Goal: Task Accomplishment & Management: Manage account settings

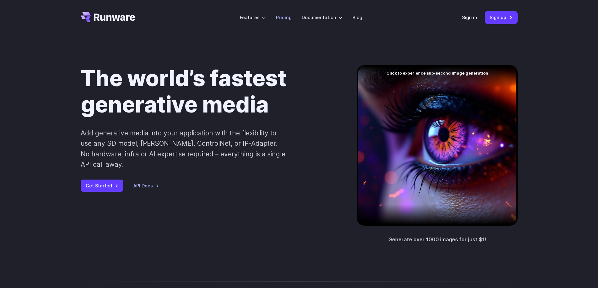
click at [294, 13] on li "Pricing" at bounding box center [284, 17] width 26 height 17
click at [289, 14] on link "Pricing" at bounding box center [284, 17] width 16 height 7
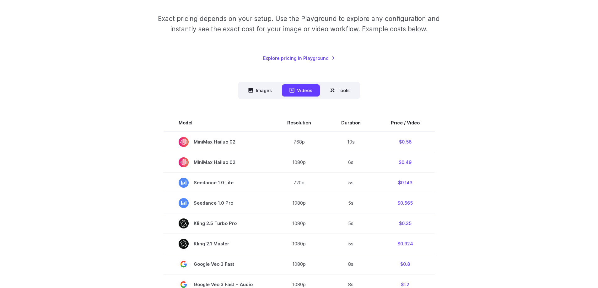
scroll to position [126, 0]
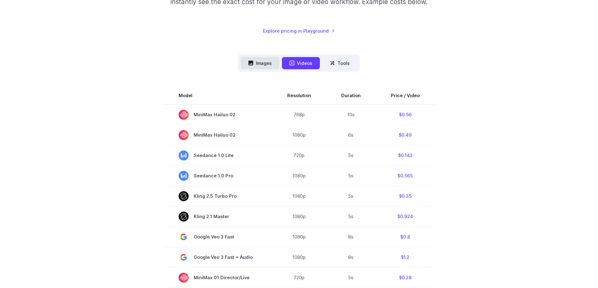
click at [261, 65] on button "Images" at bounding box center [260, 63] width 39 height 12
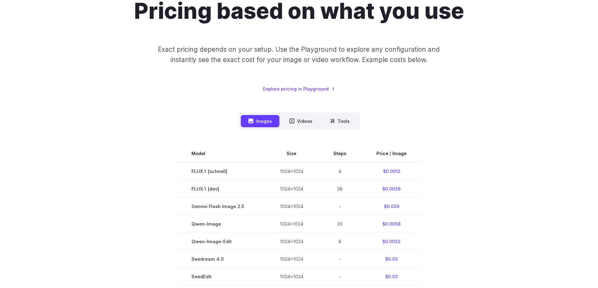
scroll to position [0, 0]
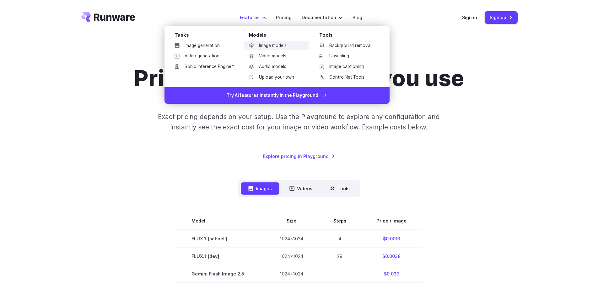
click at [278, 50] on link "Image models" at bounding box center [276, 45] width 65 height 9
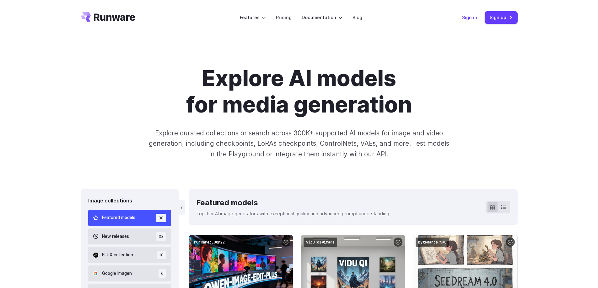
click at [472, 16] on link "Sign in" at bounding box center [469, 17] width 15 height 7
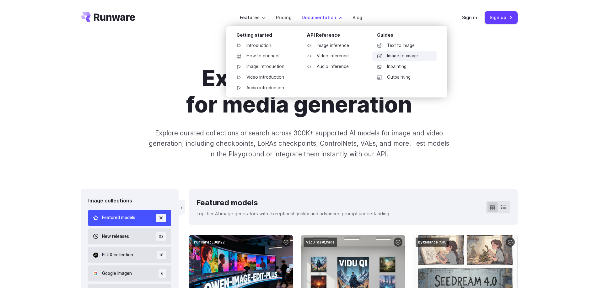
click at [412, 55] on link "Image to image" at bounding box center [404, 55] width 65 height 9
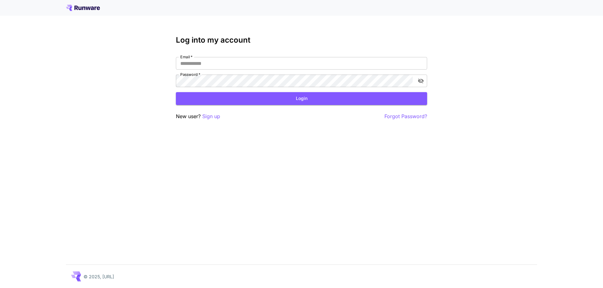
click at [239, 70] on div "Email   * Email   * Password   * Password   *" at bounding box center [301, 72] width 251 height 30
click at [213, 114] on p "Sign up" at bounding box center [211, 117] width 18 height 8
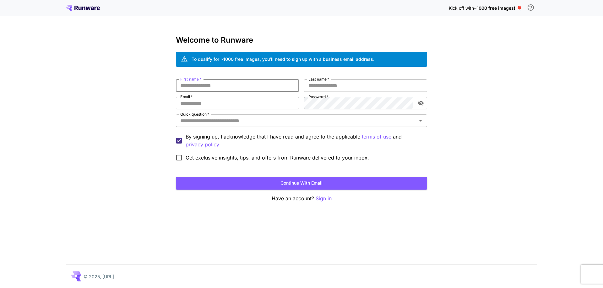
click at [224, 89] on input "First name   *" at bounding box center [237, 85] width 123 height 13
type input "*"
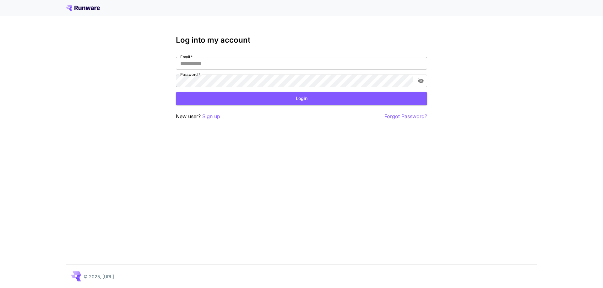
click at [213, 116] on p "Sign up" at bounding box center [211, 117] width 18 height 8
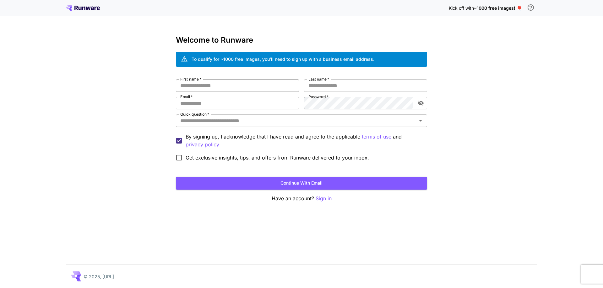
click at [200, 89] on input "First name   *" at bounding box center [237, 85] width 123 height 13
type input "*"
click at [339, 81] on input "Last name   *" at bounding box center [365, 85] width 123 height 13
type input "*"
click at [255, 96] on div "First name   * * First name   * Last name   * * Last name   * Email   * Email  …" at bounding box center [301, 121] width 251 height 85
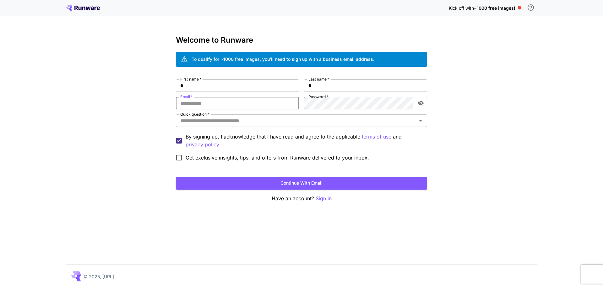
click at [238, 103] on input "Email   *" at bounding box center [237, 103] width 123 height 13
type input "**********"
click at [335, 182] on button "Continue with email" at bounding box center [301, 183] width 251 height 13
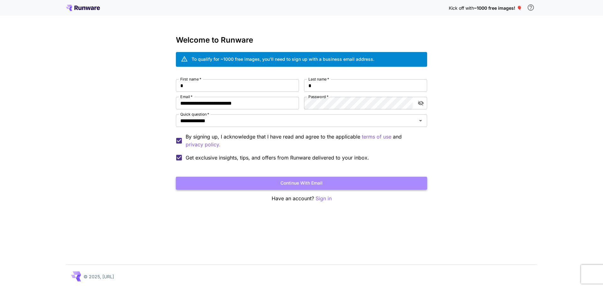
click at [303, 185] on button "Continue with email" at bounding box center [301, 183] width 251 height 13
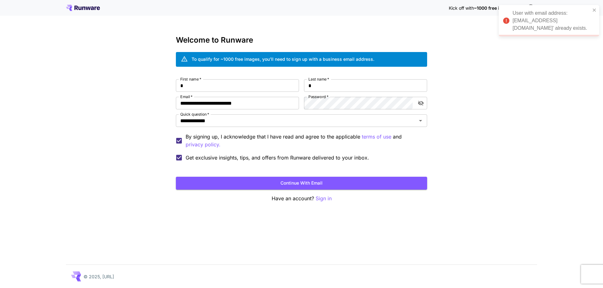
click at [315, 201] on p "Have an account? Sign in" at bounding box center [301, 199] width 251 height 8
click at [318, 199] on p "Sign in" at bounding box center [323, 199] width 16 height 8
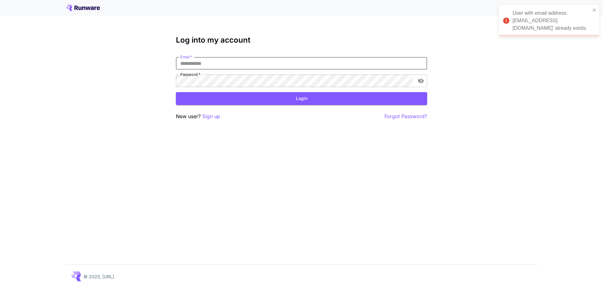
click at [254, 66] on input "Email   *" at bounding box center [301, 63] width 251 height 13
type input "*"
click at [203, 115] on p "Sign up" at bounding box center [211, 117] width 18 height 8
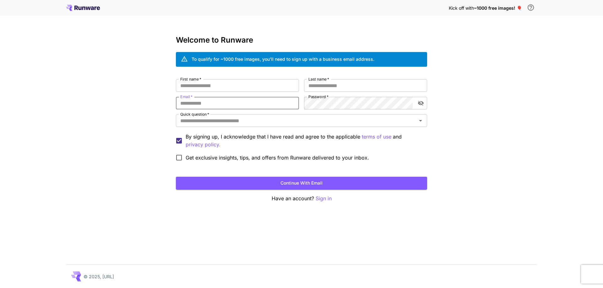
click at [224, 107] on input "Email   *" at bounding box center [237, 103] width 123 height 13
type input "**********"
drag, startPoint x: 259, startPoint y: 102, endPoint x: 161, endPoint y: 99, distance: 98.6
click at [163, 99] on div "**********" at bounding box center [301, 144] width 603 height 288
click at [326, 199] on p "Sign in" at bounding box center [323, 199] width 16 height 8
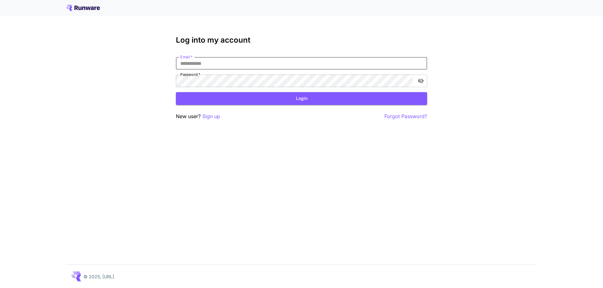
click at [233, 63] on input "Email   *" at bounding box center [301, 63] width 251 height 13
paste input "**********"
type input "**********"
click at [408, 115] on p "Forgot Password?" at bounding box center [405, 117] width 43 height 8
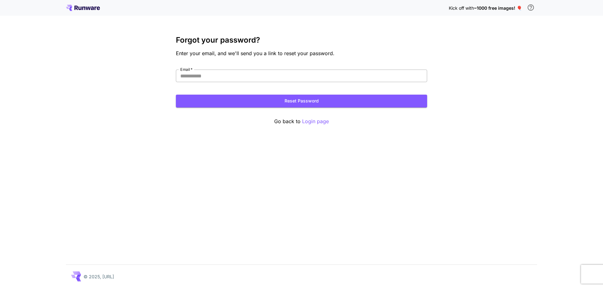
click at [246, 72] on input "Email   *" at bounding box center [301, 76] width 251 height 13
paste input "**********"
type input "**********"
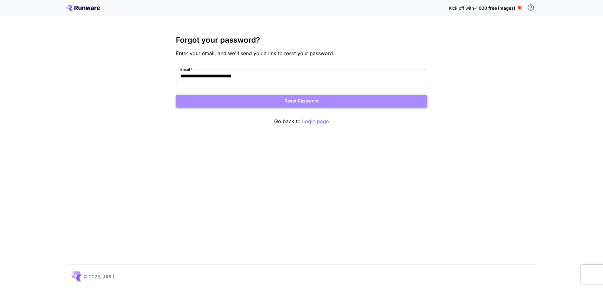
click at [328, 101] on button "Reset Password" at bounding box center [301, 101] width 251 height 13
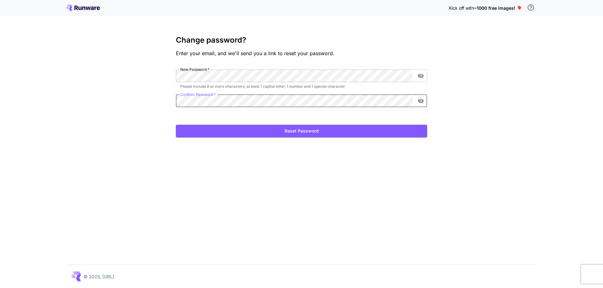
click at [176, 125] on button "Reset Password" at bounding box center [301, 131] width 251 height 13
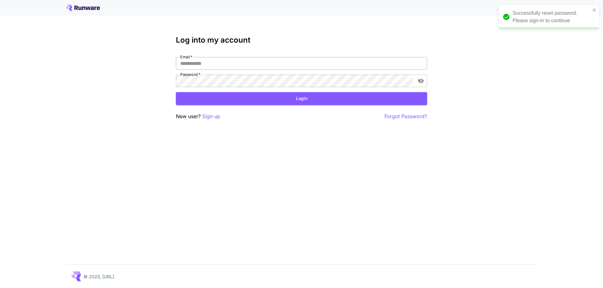
click at [212, 69] on input "Email   *" at bounding box center [301, 63] width 251 height 13
type input "**********"
click button "Login" at bounding box center [301, 98] width 251 height 13
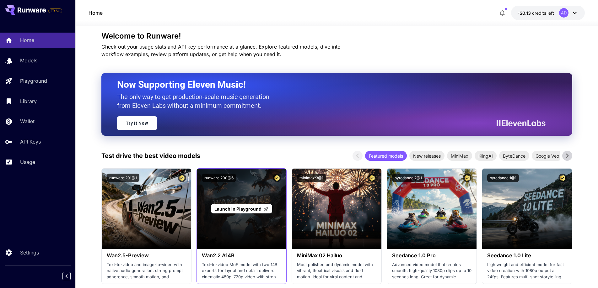
scroll to position [63, 0]
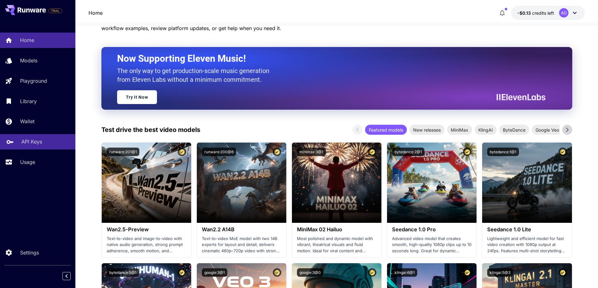
click at [41, 140] on p "API Keys" at bounding box center [31, 142] width 21 height 8
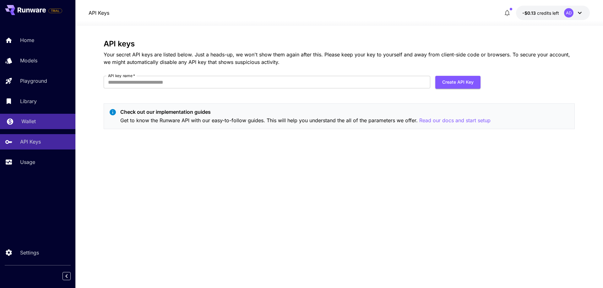
click at [32, 117] on link "Wallet" at bounding box center [37, 121] width 75 height 15
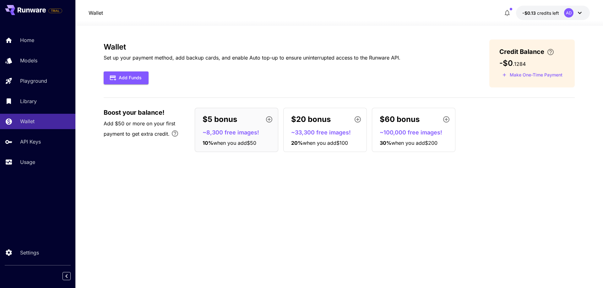
click at [580, 13] on icon at bounding box center [580, 13] width 4 height 2
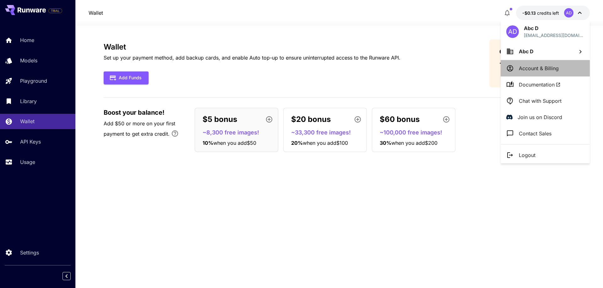
click at [538, 66] on p "Account & Billing" at bounding box center [539, 69] width 40 height 8
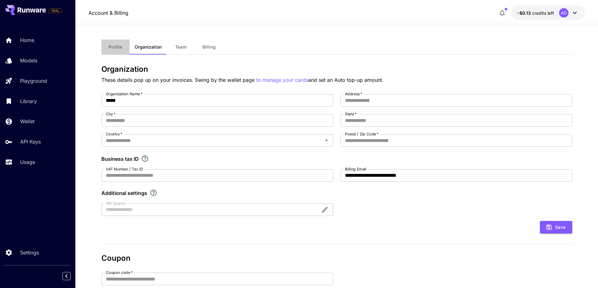
click at [113, 44] on button "Profile" at bounding box center [115, 47] width 28 height 15
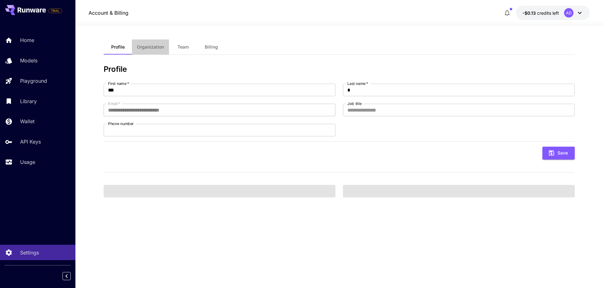
click at [156, 45] on span "Organization" at bounding box center [150, 47] width 27 height 6
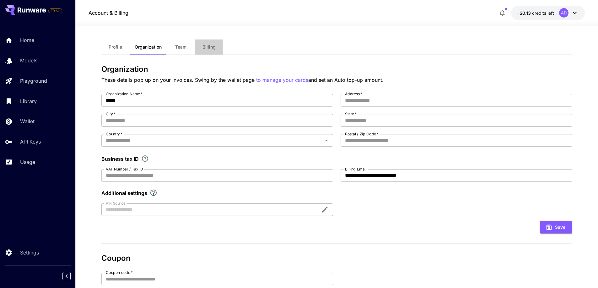
click at [202, 43] on button "Billing" at bounding box center [209, 47] width 28 height 15
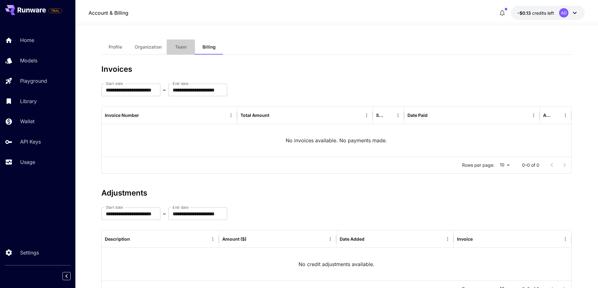
click at [181, 45] on span "Team" at bounding box center [180, 47] width 11 height 6
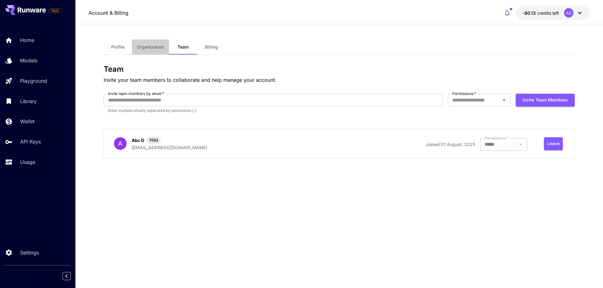
click at [142, 48] on span "Organization" at bounding box center [150, 47] width 27 height 6
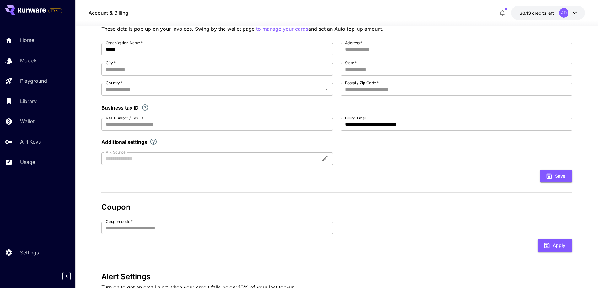
scroll to position [95, 0]
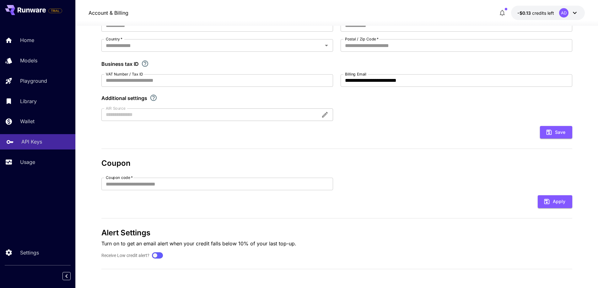
click at [28, 141] on p "API Keys" at bounding box center [31, 142] width 21 height 8
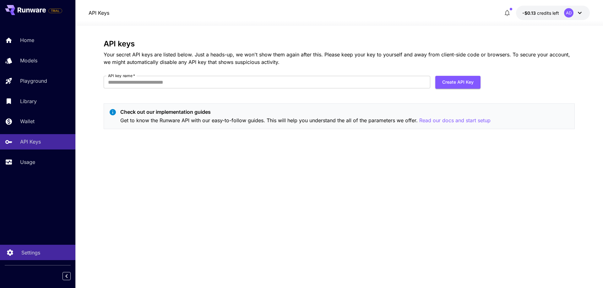
click at [36, 254] on p "Settings" at bounding box center [30, 253] width 19 height 8
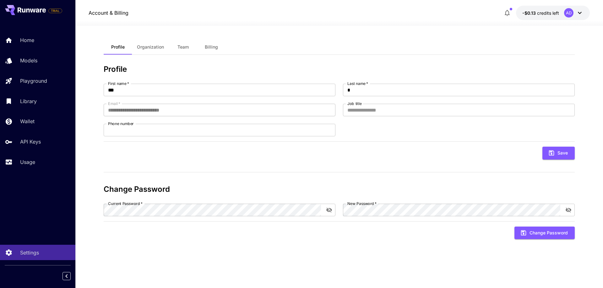
click at [581, 11] on icon at bounding box center [580, 13] width 8 height 8
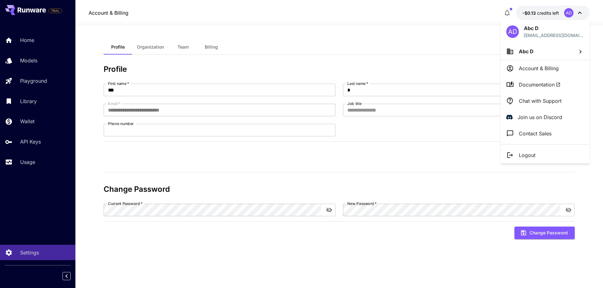
click at [539, 56] on li "Abc D" at bounding box center [544, 51] width 89 height 17
click at [529, 71] on div at bounding box center [301, 144] width 603 height 288
click at [529, 84] on span "Documentation" at bounding box center [540, 85] width 42 height 8
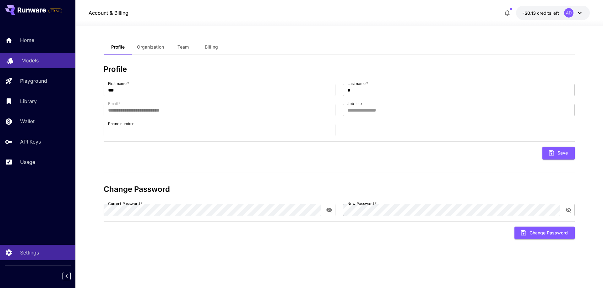
click at [56, 65] on link "Models" at bounding box center [37, 60] width 75 height 15
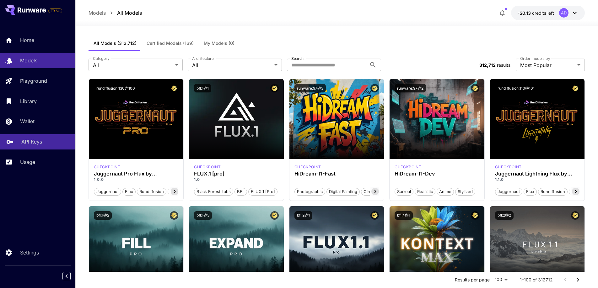
click at [43, 148] on link "API Keys" at bounding box center [37, 141] width 75 height 15
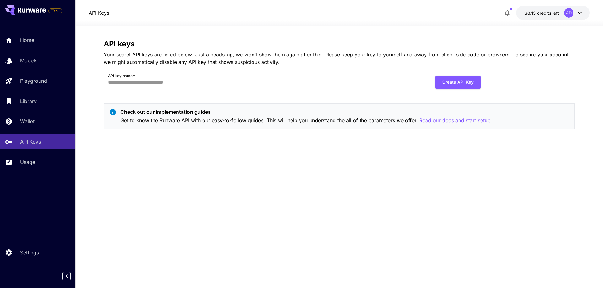
click at [528, 6] on button "-$0.13 credits left AD" at bounding box center [553, 13] width 74 height 14
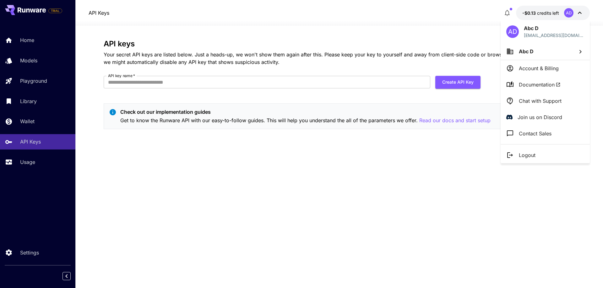
click at [539, 15] on div at bounding box center [301, 144] width 603 height 288
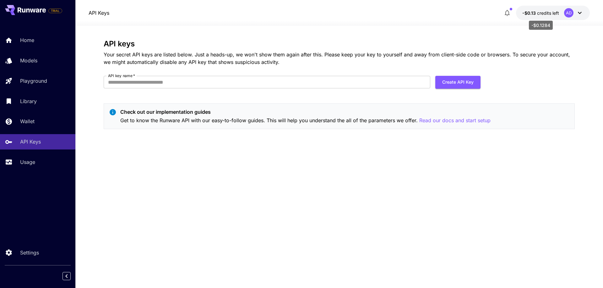
click at [539, 15] on span "credits left" at bounding box center [548, 12] width 22 height 5
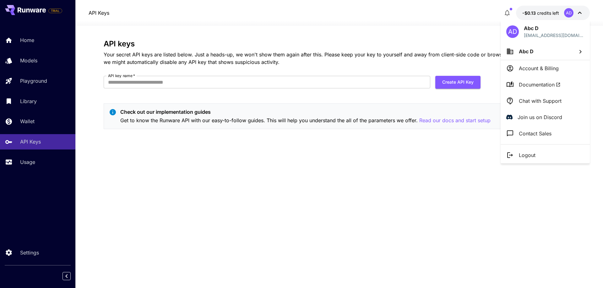
click at [540, 66] on p "Account & Billing" at bounding box center [539, 69] width 40 height 8
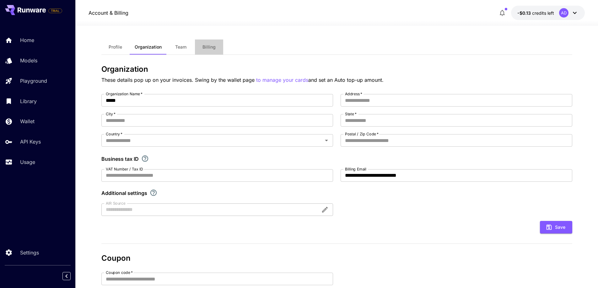
click at [207, 46] on span "Billing" at bounding box center [208, 47] width 13 height 6
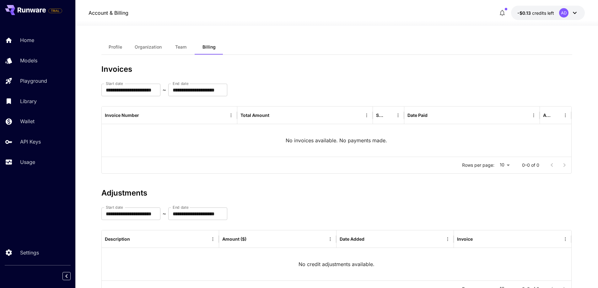
click at [181, 44] on button "Team" at bounding box center [181, 47] width 28 height 15
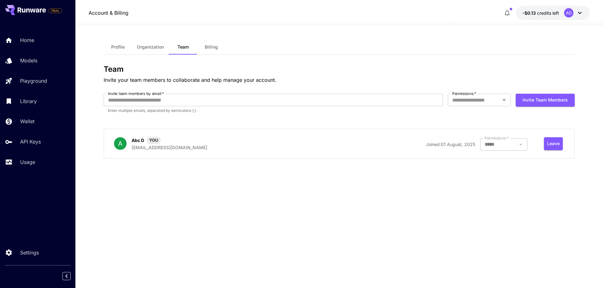
click at [122, 46] on span "Profile" at bounding box center [117, 47] width 13 height 6
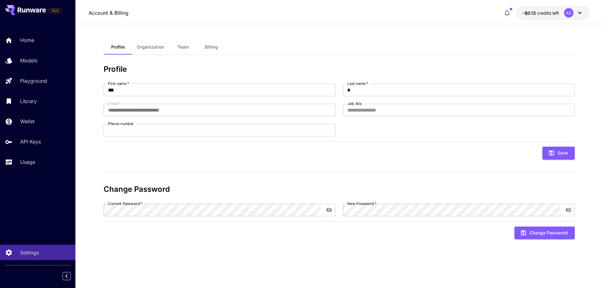
click at [582, 13] on icon at bounding box center [580, 13] width 8 height 8
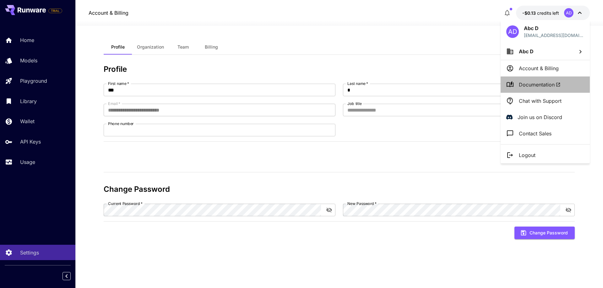
click at [544, 89] on li "Documentation" at bounding box center [544, 85] width 89 height 16
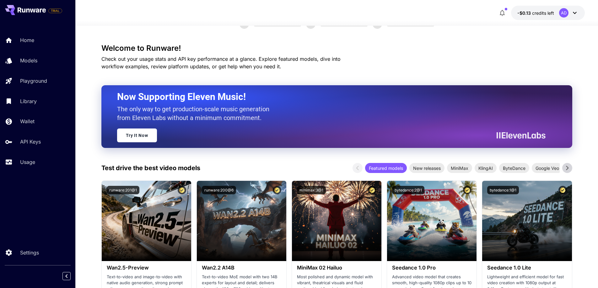
scroll to position [31, 0]
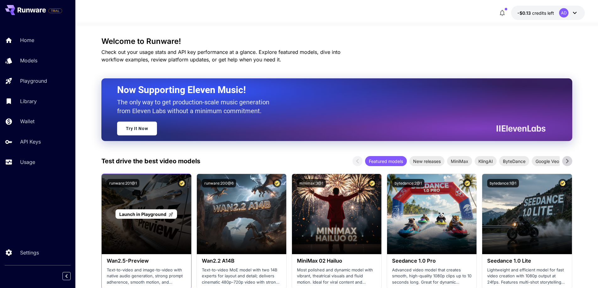
click at [164, 215] on span "Launch in Playground" at bounding box center [142, 214] width 47 height 5
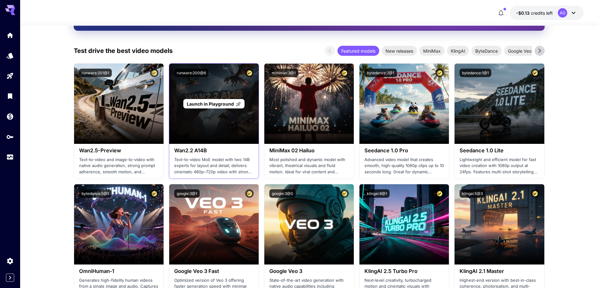
scroll to position [157, 0]
